Goal: Task Accomplishment & Management: Manage account settings

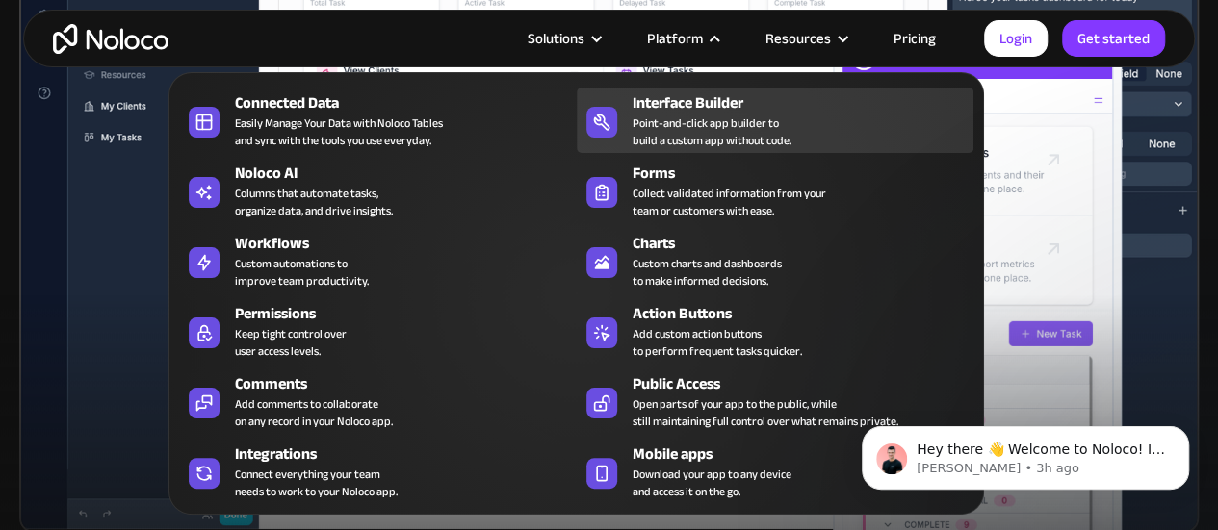
click at [774, 137] on div "Point-and-click app builder to build a custom app without code." at bounding box center [712, 132] width 159 height 35
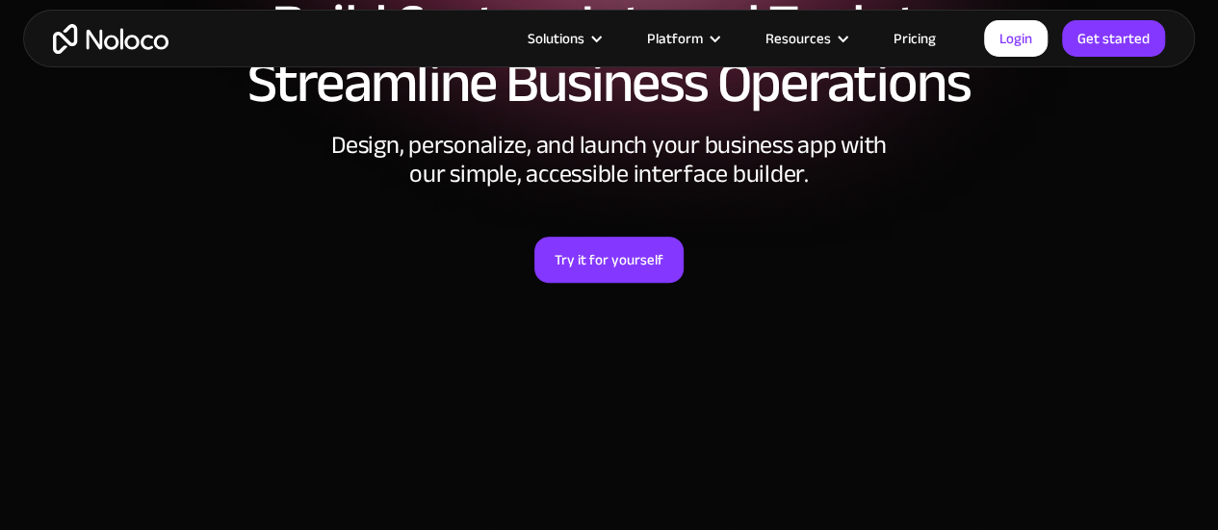
scroll to position [290, 0]
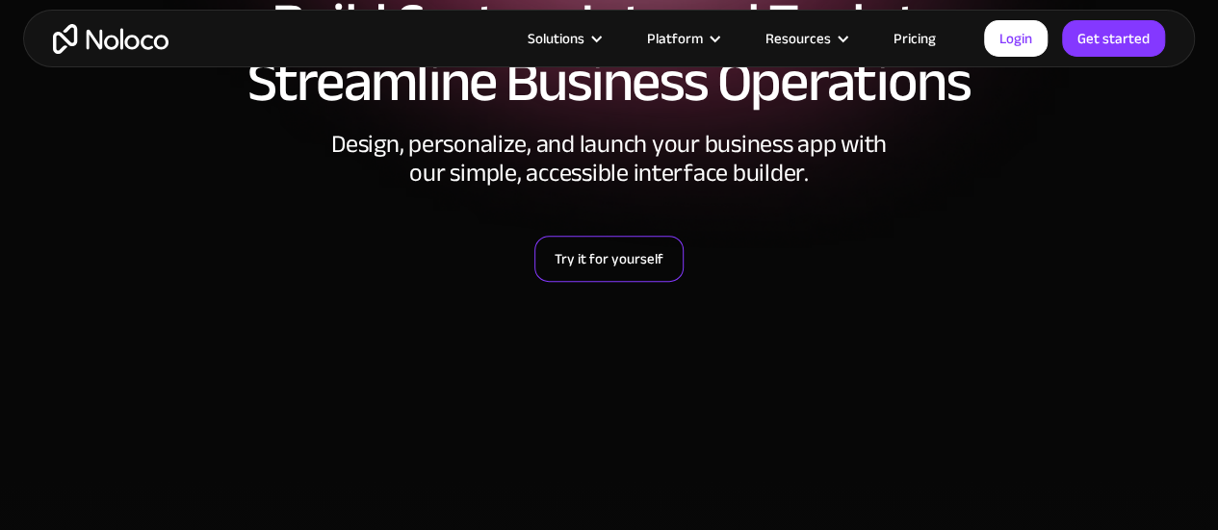
click at [612, 257] on link "Try it for yourself" at bounding box center [608, 259] width 149 height 46
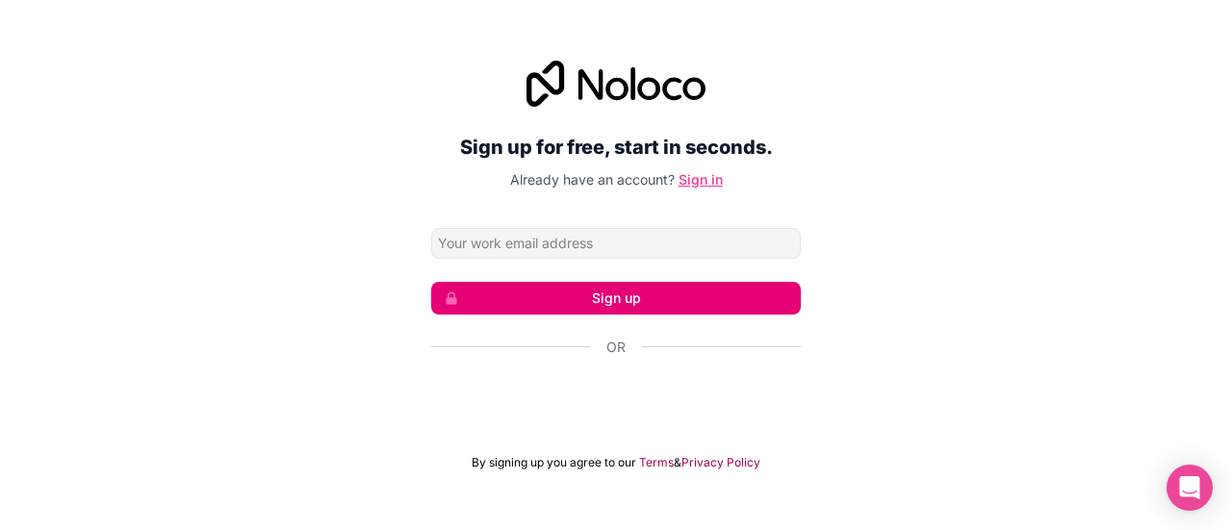
click at [699, 171] on link "Sign in" at bounding box center [701, 179] width 44 height 16
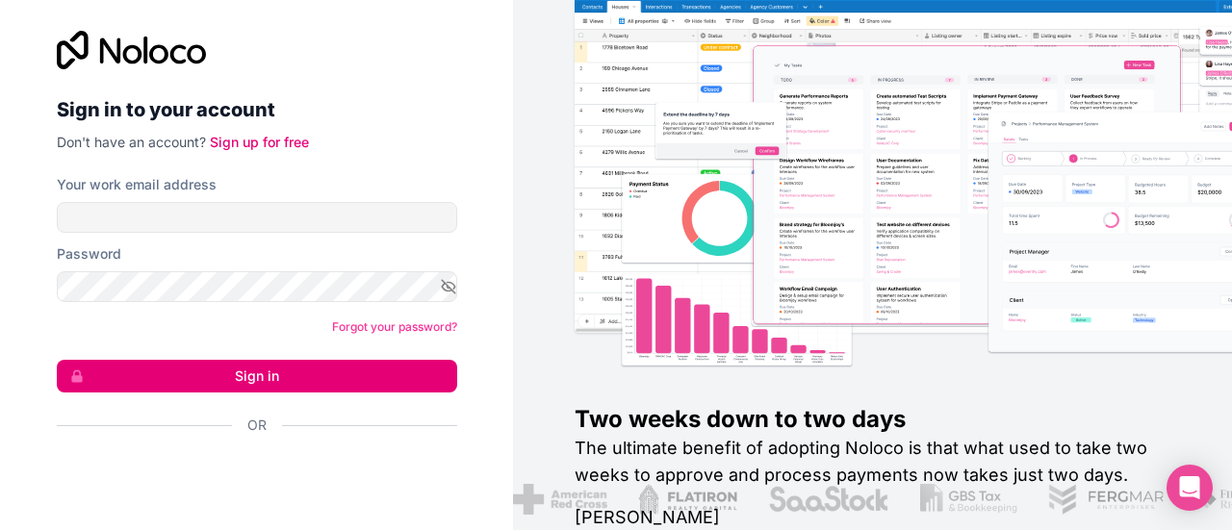
click at [386, 197] on div "Your work email address" at bounding box center [257, 204] width 401 height 58
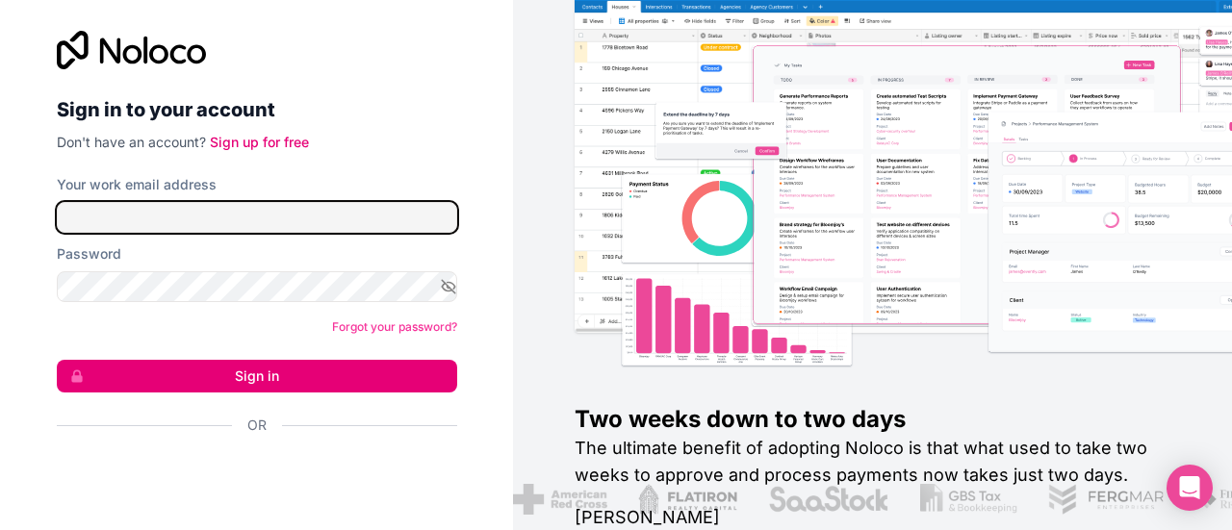
click at [371, 212] on input "Your work email address" at bounding box center [257, 217] width 401 height 31
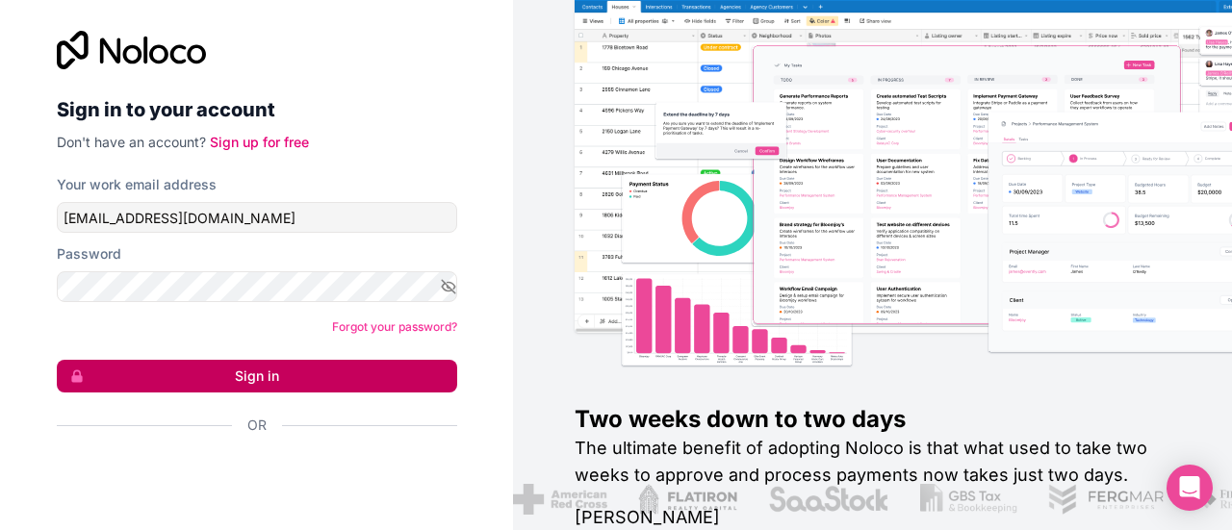
click at [407, 364] on button "Sign in" at bounding box center [257, 376] width 401 height 33
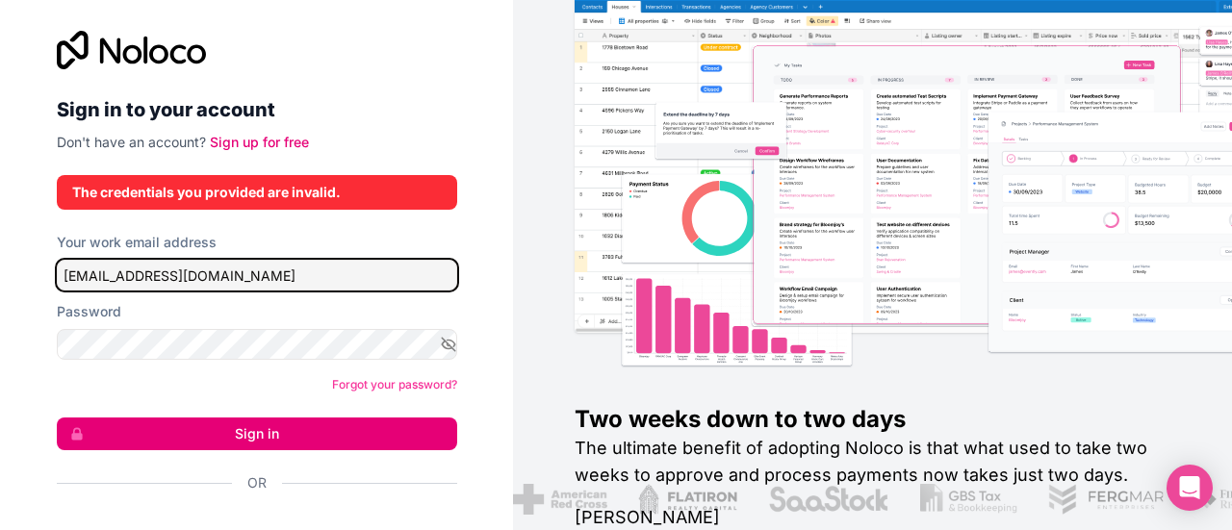
click at [354, 284] on input "olamidegreenstone@gmail.com" at bounding box center [257, 275] width 401 height 31
drag, startPoint x: 289, startPoint y: 280, endPoint x: 150, endPoint y: 285, distance: 138.7
click at [150, 285] on input "olamidegreenstone@gmail.com" at bounding box center [257, 275] width 401 height 31
type input "olamide@greenstone.africa"
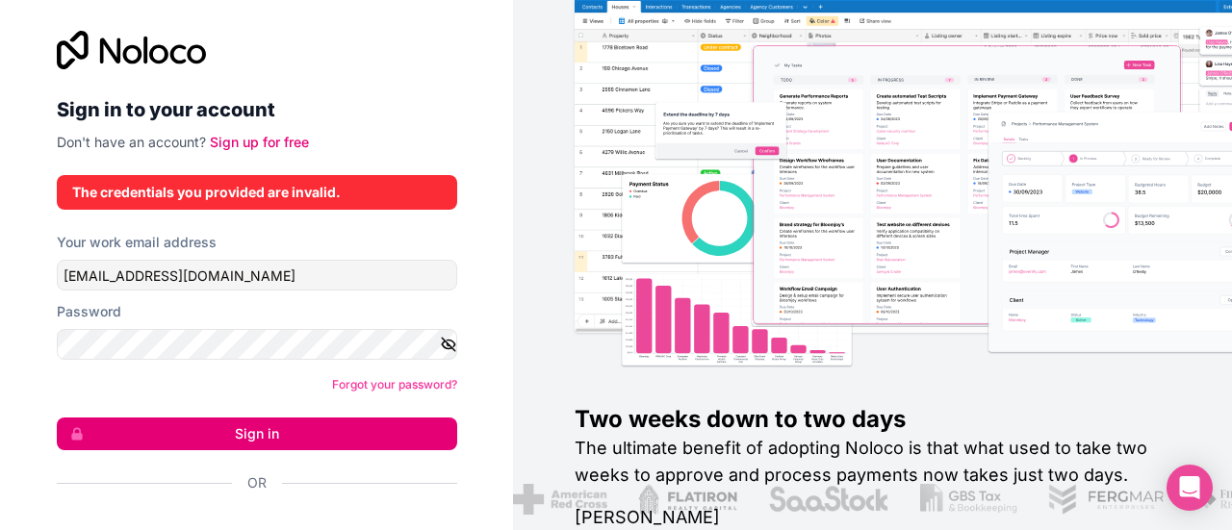
click at [442, 349] on icon "button" at bounding box center [448, 344] width 13 height 9
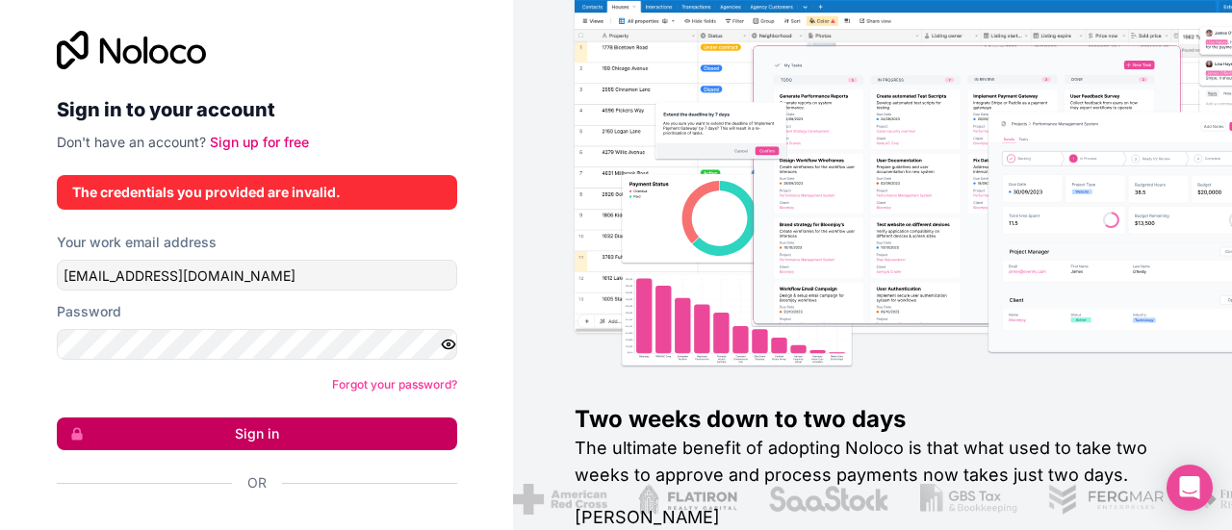
click at [362, 423] on button "Sign in" at bounding box center [257, 434] width 401 height 33
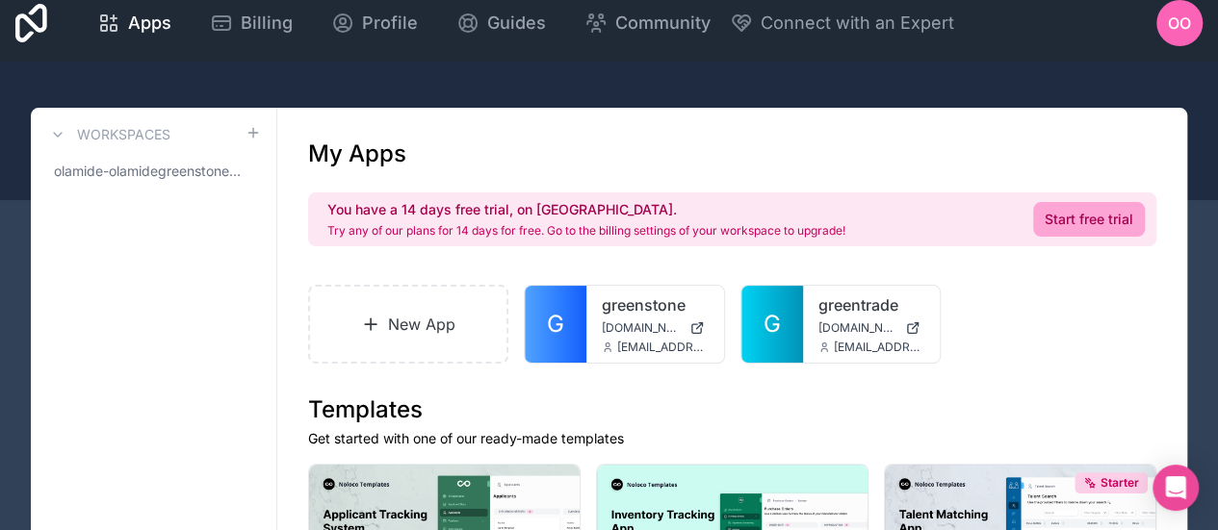
scroll to position [13, 0]
